Goal: Consume media (video, audio)

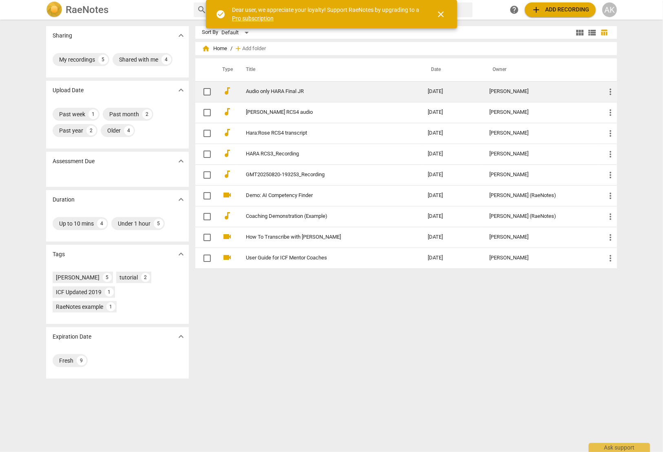
click at [269, 89] on link "Audio only HARA Final JR" at bounding box center [322, 91] width 153 height 6
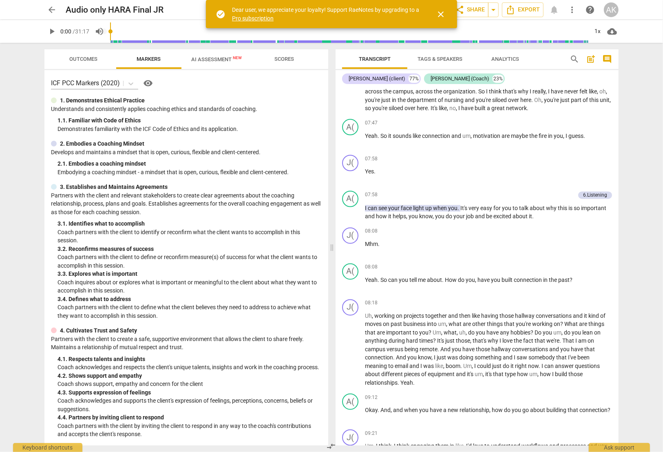
scroll to position [1142, 0]
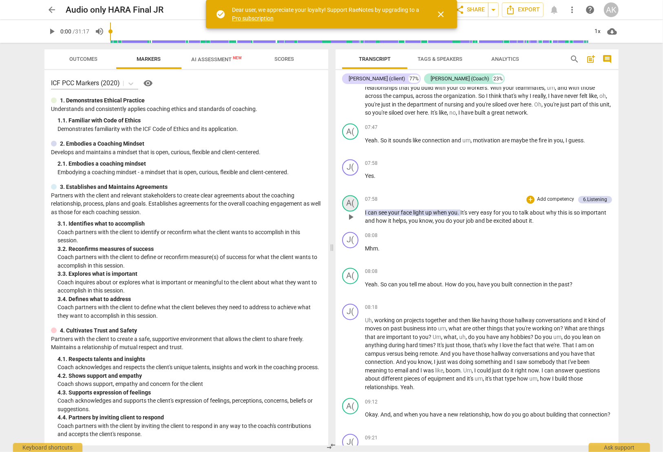
click at [351, 199] on div "A(" at bounding box center [350, 203] width 16 height 16
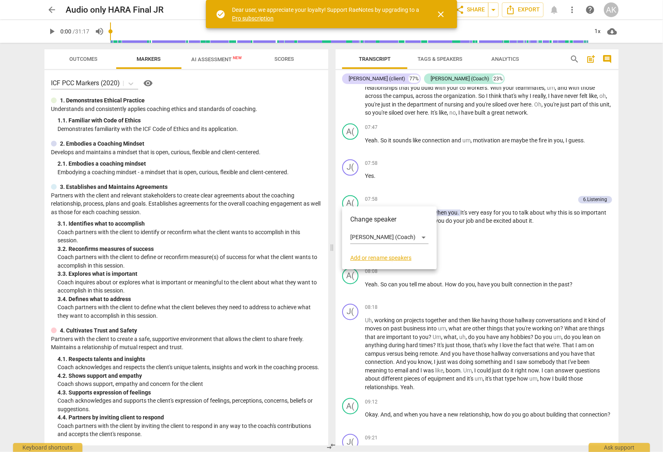
click at [355, 197] on div at bounding box center [331, 226] width 663 height 452
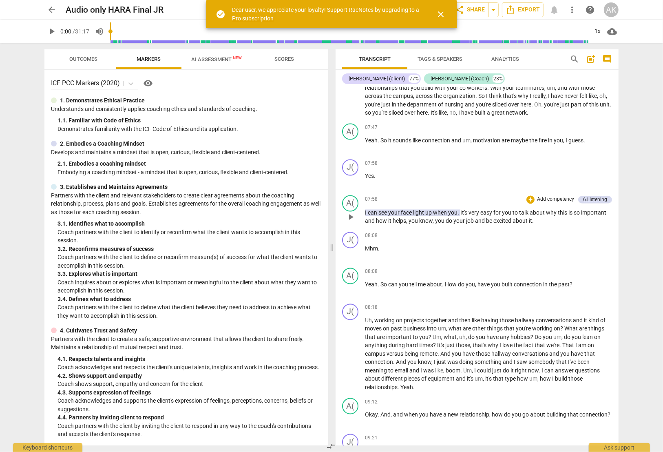
click at [352, 212] on span "play_arrow" at bounding box center [351, 217] width 10 height 10
click at [352, 212] on span "pause" at bounding box center [351, 217] width 10 height 10
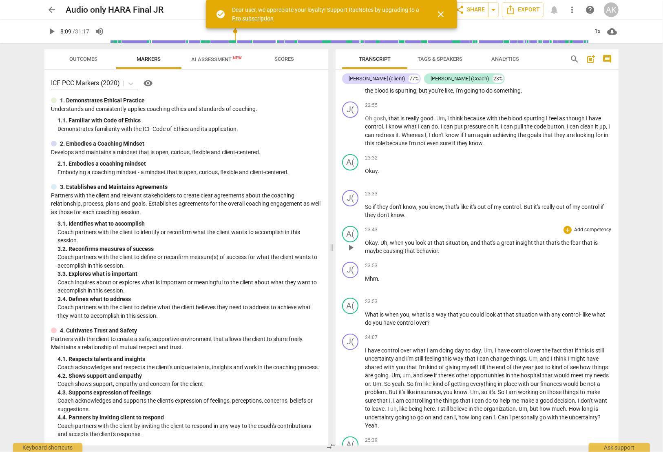
scroll to position [2936, 0]
click at [349, 323] on span "play_arrow" at bounding box center [351, 318] width 10 height 10
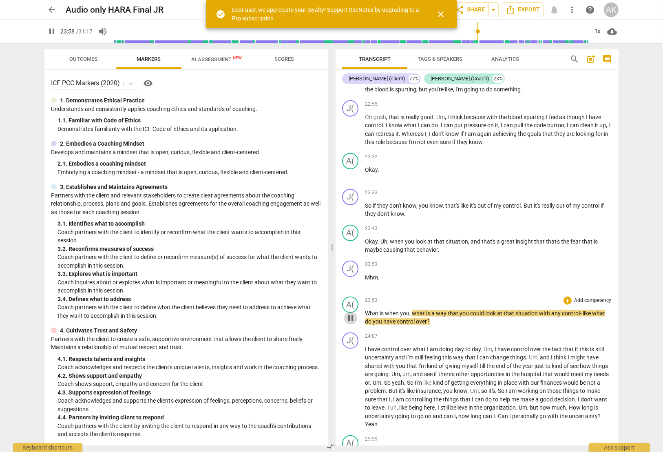
click at [349, 323] on span "pause" at bounding box center [351, 318] width 10 height 10
type input "1439"
